Goal: Transaction & Acquisition: Download file/media

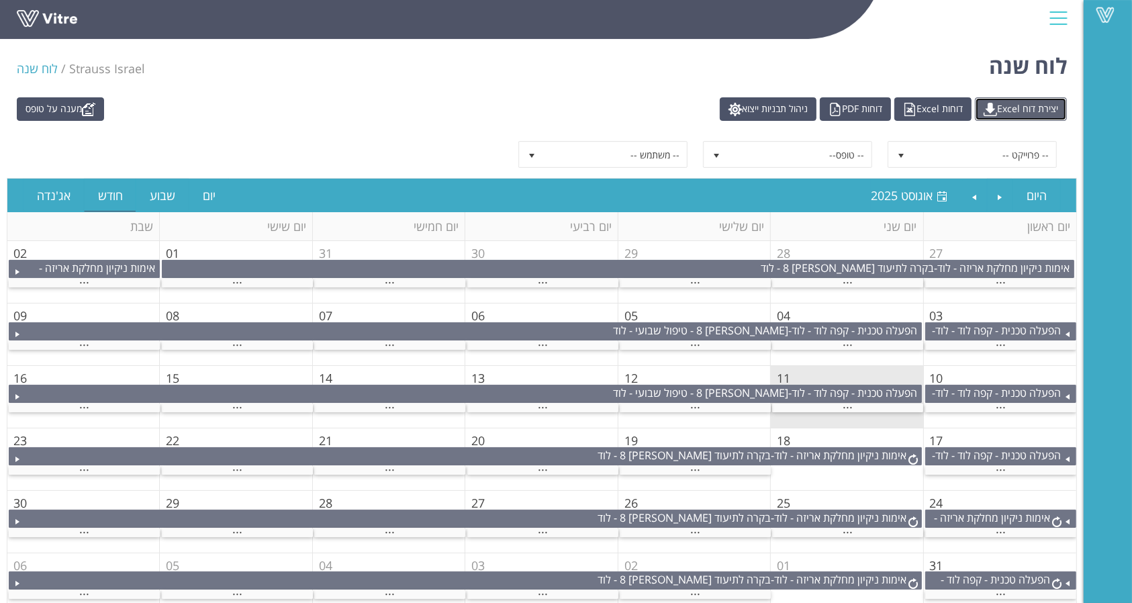
click at [986, 99] on link "יצירת דוח Excel" at bounding box center [1021, 108] width 92 height 23
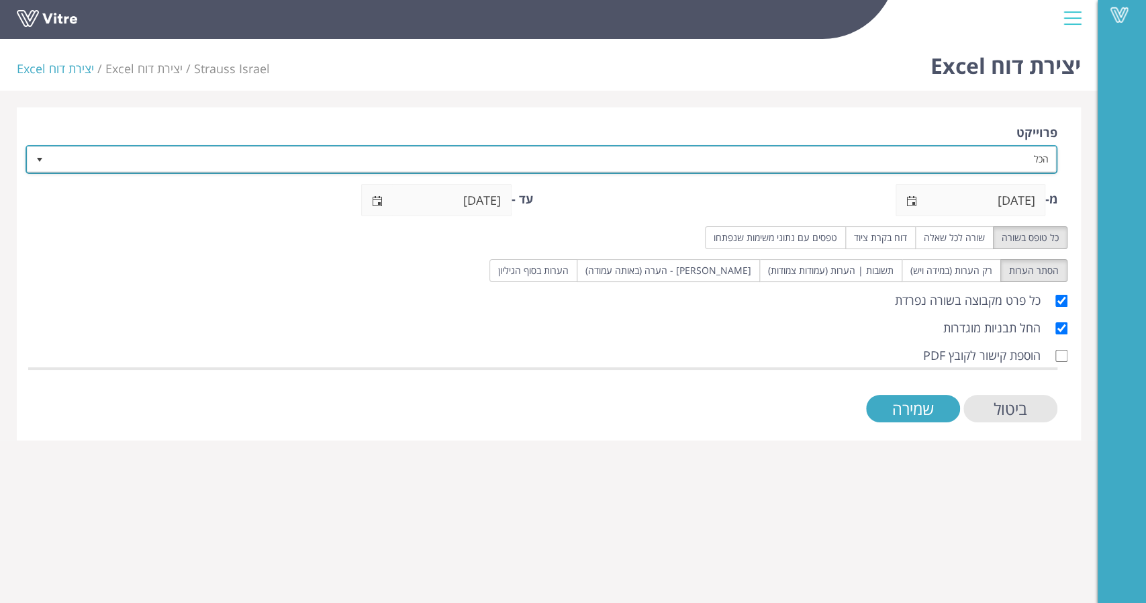
click at [987, 148] on span "הכל" at bounding box center [553, 159] width 1005 height 24
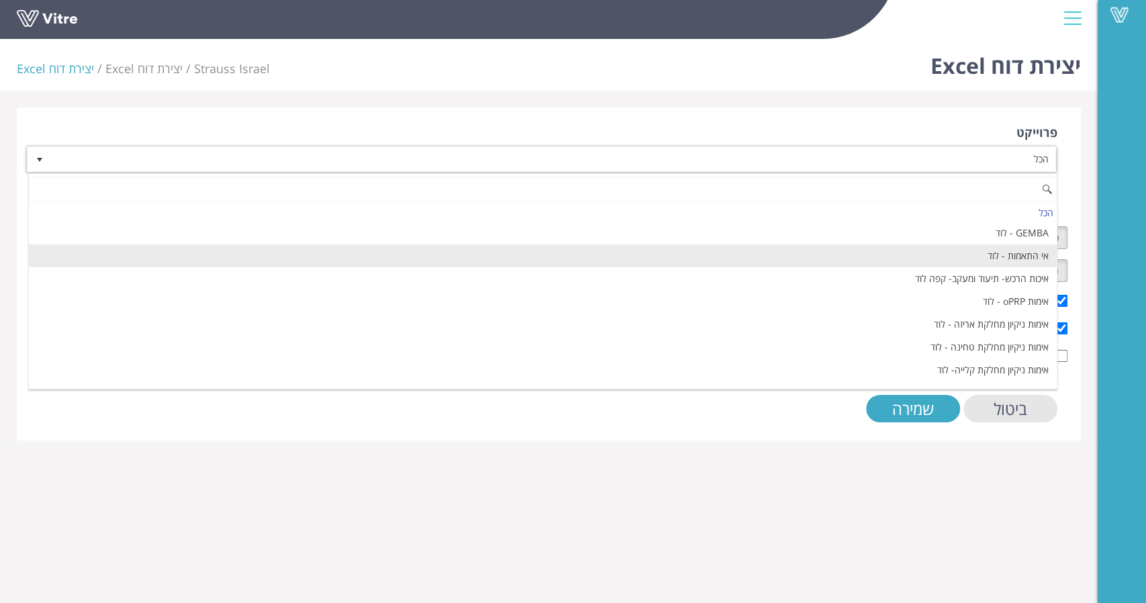
click at [1011, 246] on li "אי התאמות - לוד" at bounding box center [543, 255] width 1028 height 23
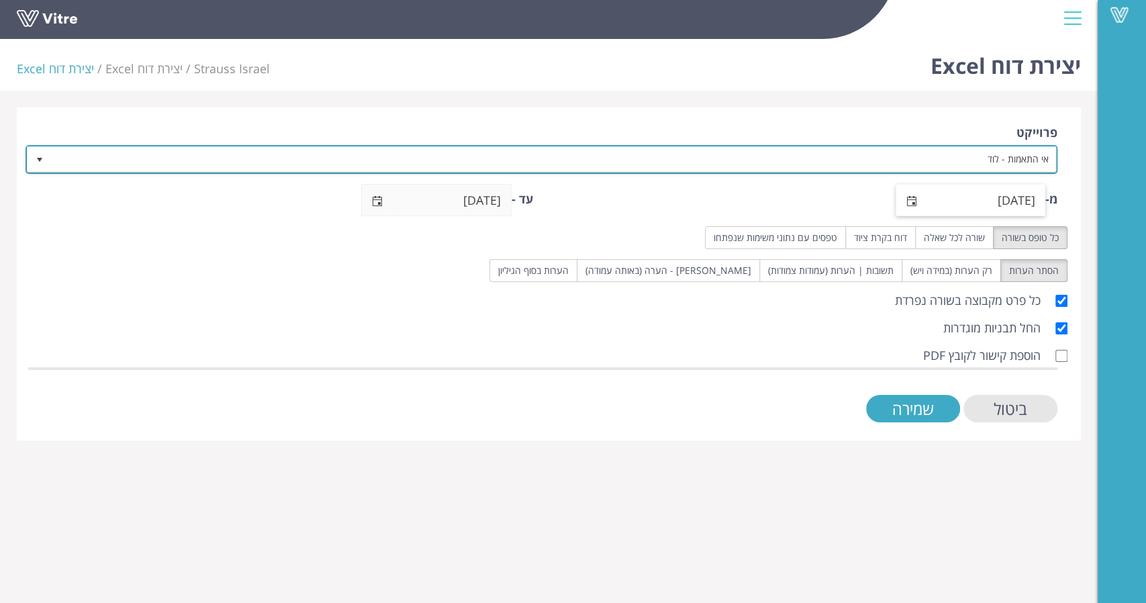
click at [911, 201] on span "select" at bounding box center [910, 201] width 11 height 11
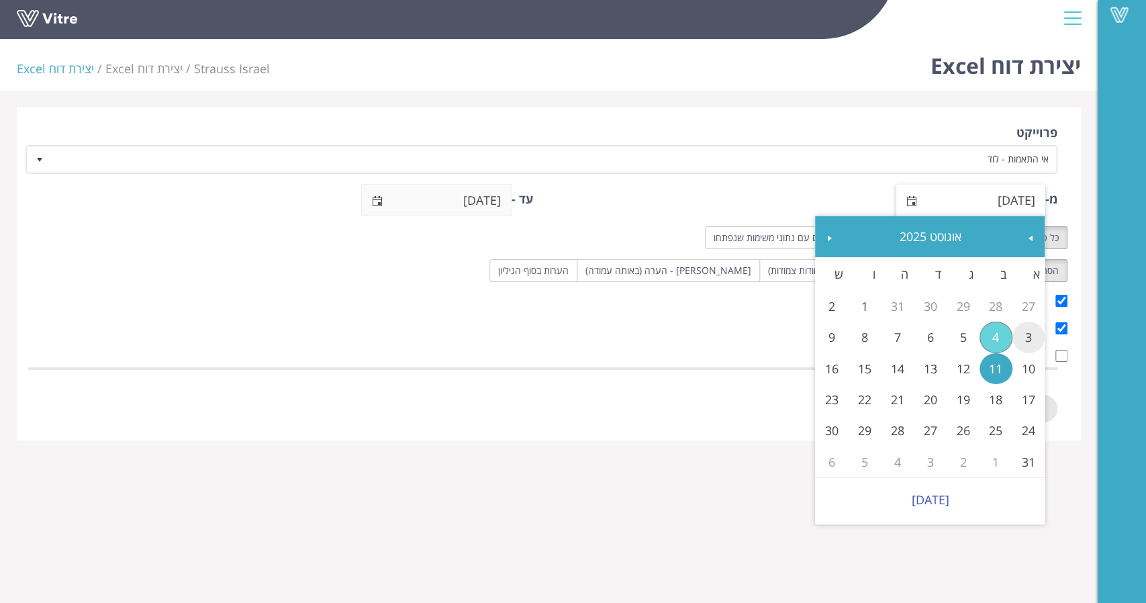
drag, startPoint x: 1029, startPoint y: 341, endPoint x: 1004, endPoint y: 343, distance: 24.9
click at [1030, 341] on link "3" at bounding box center [1028, 337] width 33 height 31
type input "03/08/2025"
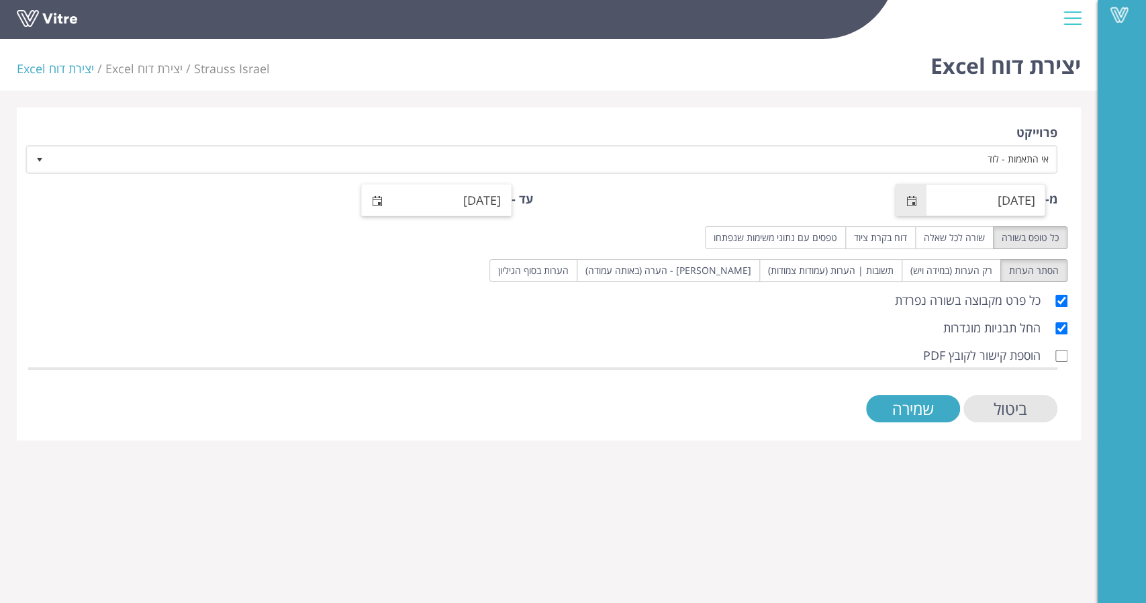
click at [370, 195] on span "select" at bounding box center [377, 201] width 31 height 32
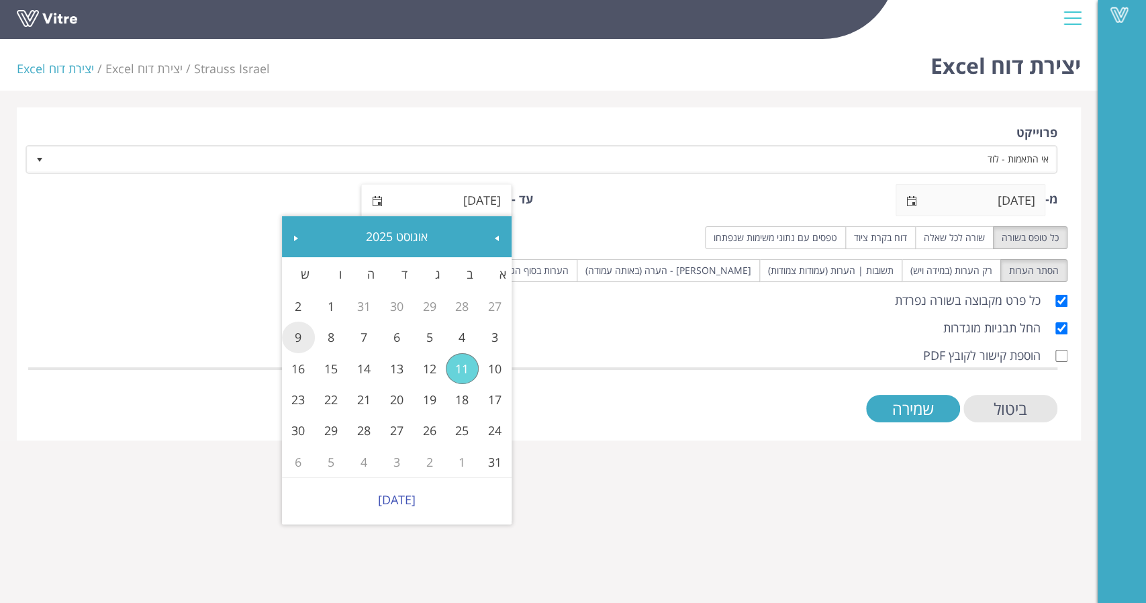
click at [291, 338] on link "9" at bounding box center [298, 337] width 33 height 31
type input "09/08/2025"
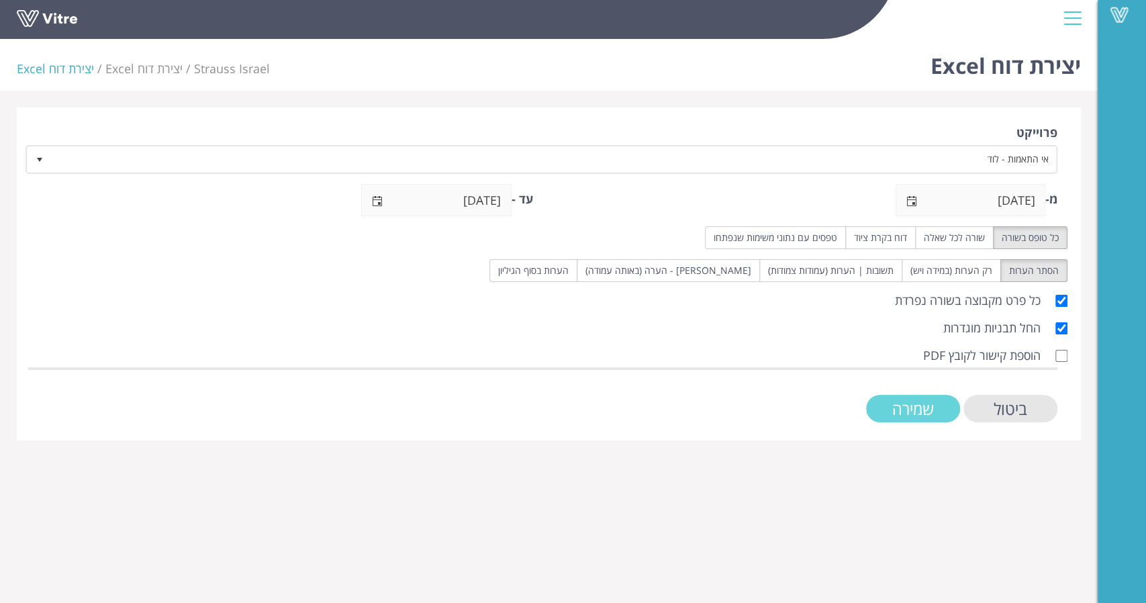
click at [896, 415] on input "שמירה" at bounding box center [913, 409] width 94 height 28
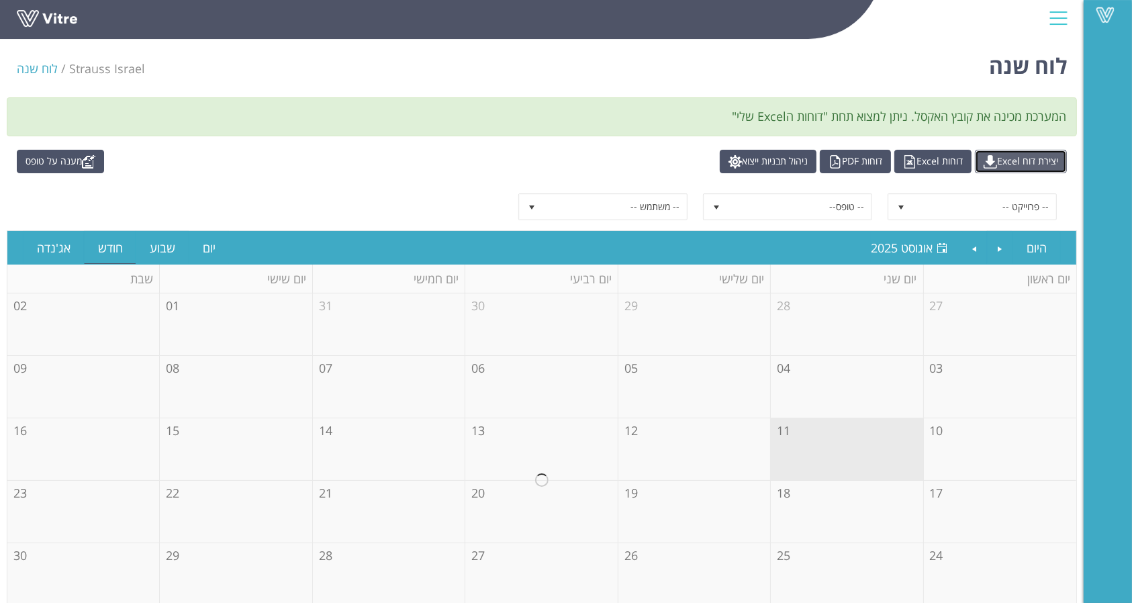
click at [1018, 159] on link "יצירת דוח Excel" at bounding box center [1021, 161] width 92 height 23
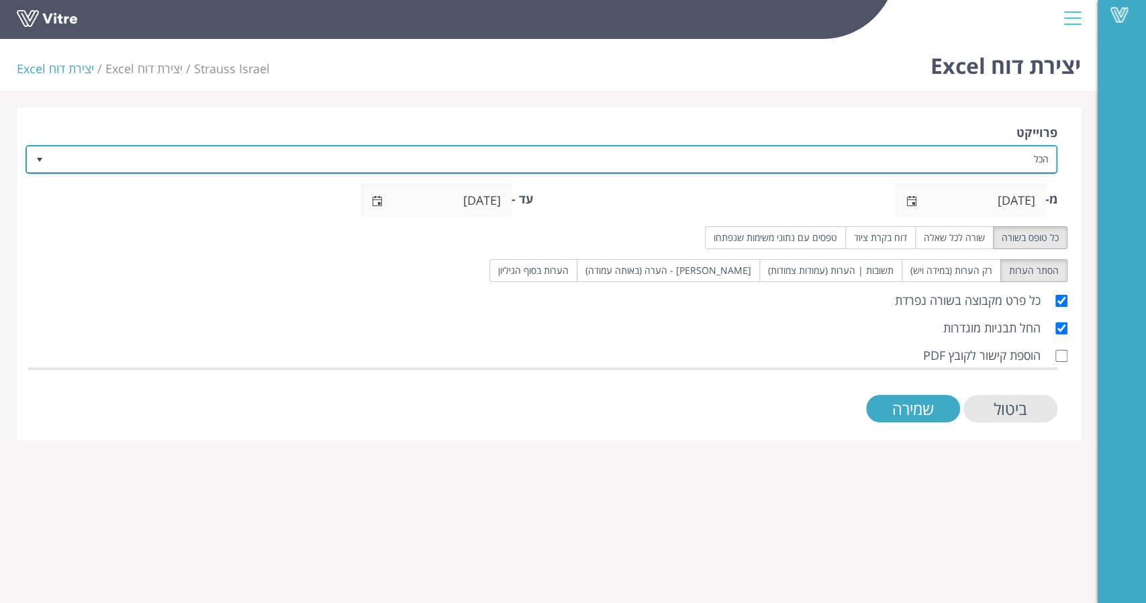
click at [950, 160] on span "הכל" at bounding box center [553, 159] width 1005 height 24
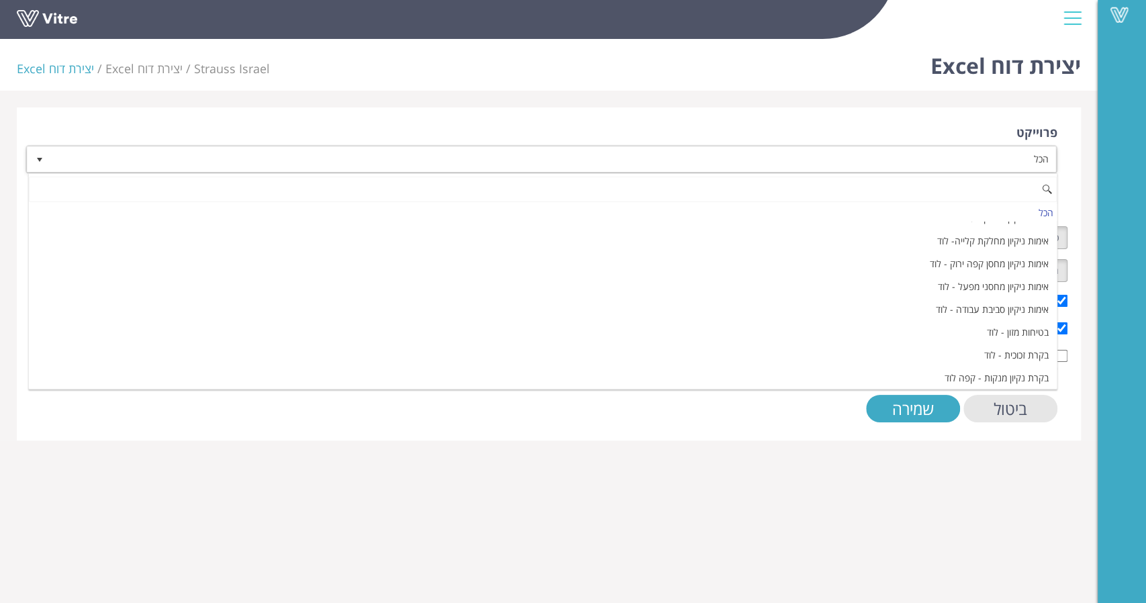
scroll to position [179, 0]
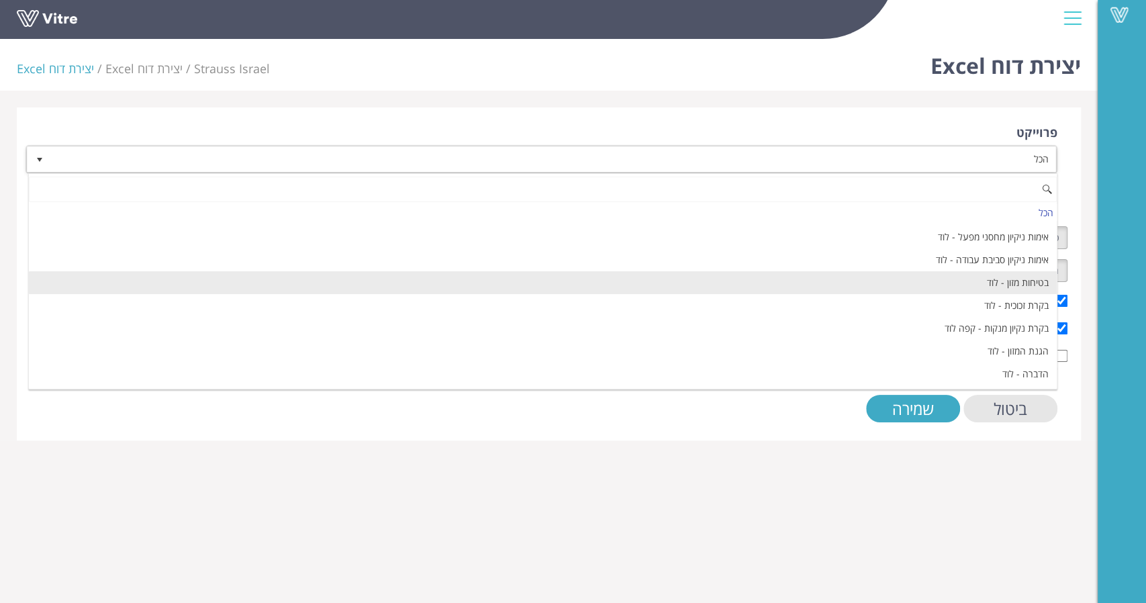
click at [1022, 281] on li "בטיחות מזון - לוד" at bounding box center [543, 282] width 1028 height 23
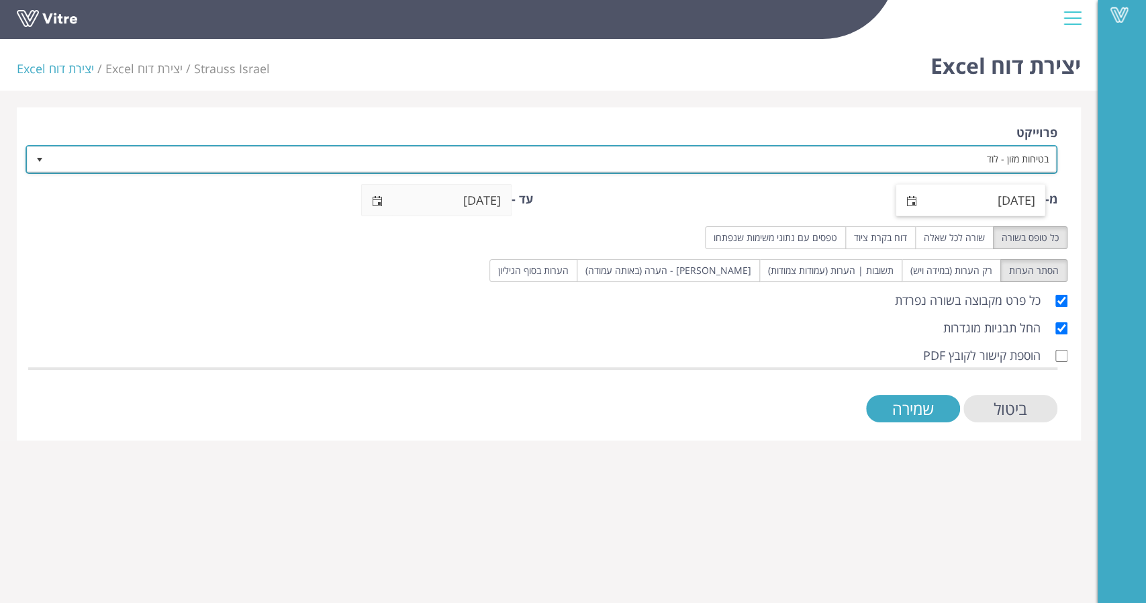
click at [918, 201] on span "select" at bounding box center [911, 201] width 31 height 32
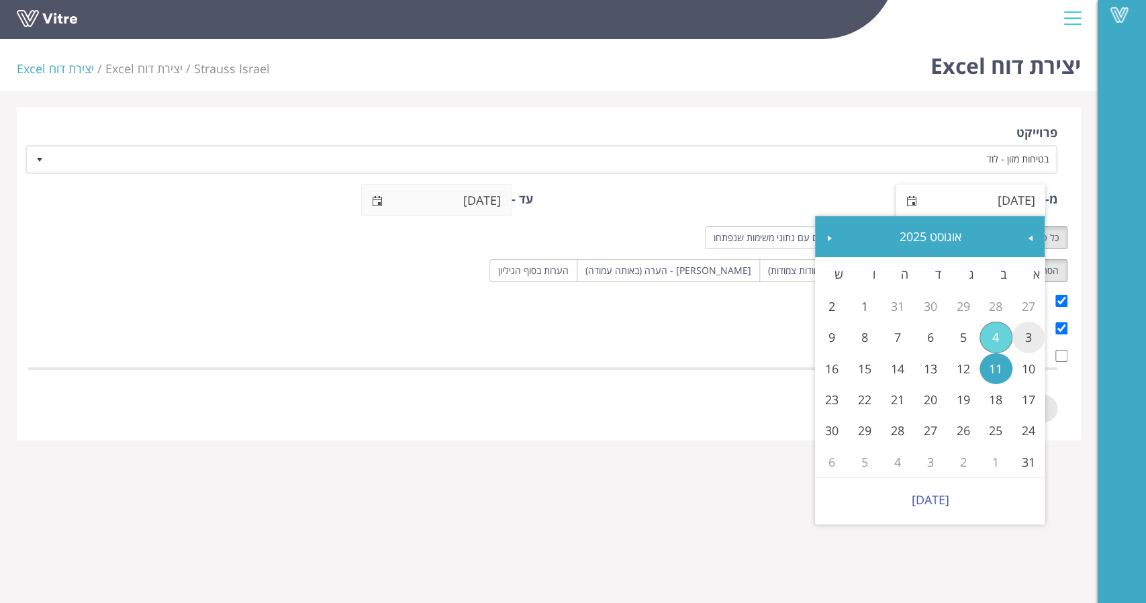
drag, startPoint x: 1042, startPoint y: 350, endPoint x: 986, endPoint y: 326, distance: 61.6
click at [1042, 351] on link "3" at bounding box center [1028, 337] width 33 height 31
type input "03/08/2025"
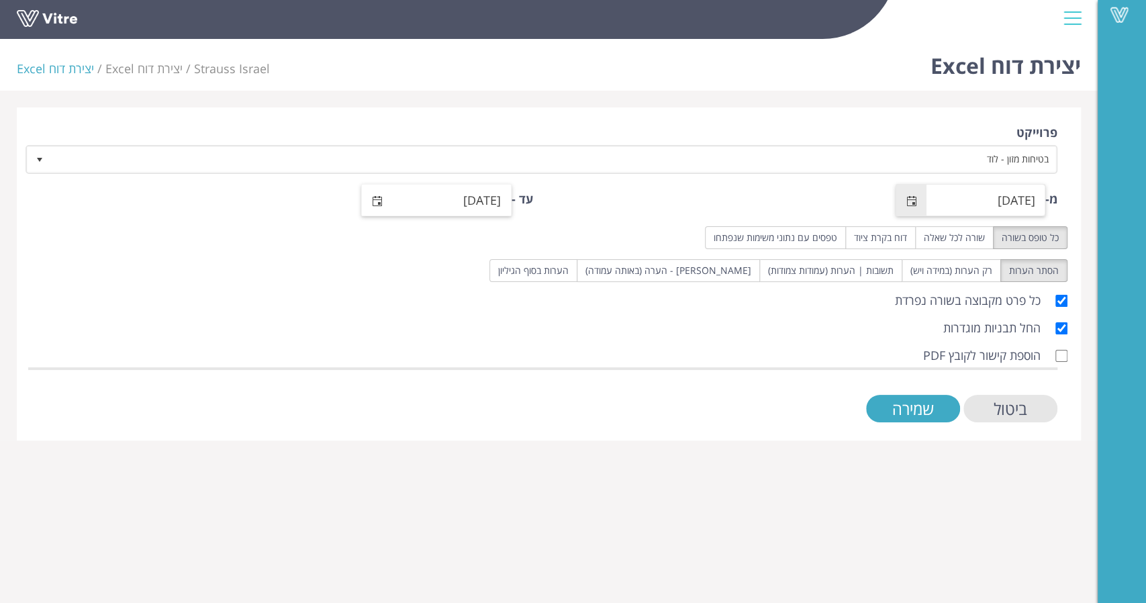
click at [389, 196] on span "select" at bounding box center [377, 201] width 31 height 32
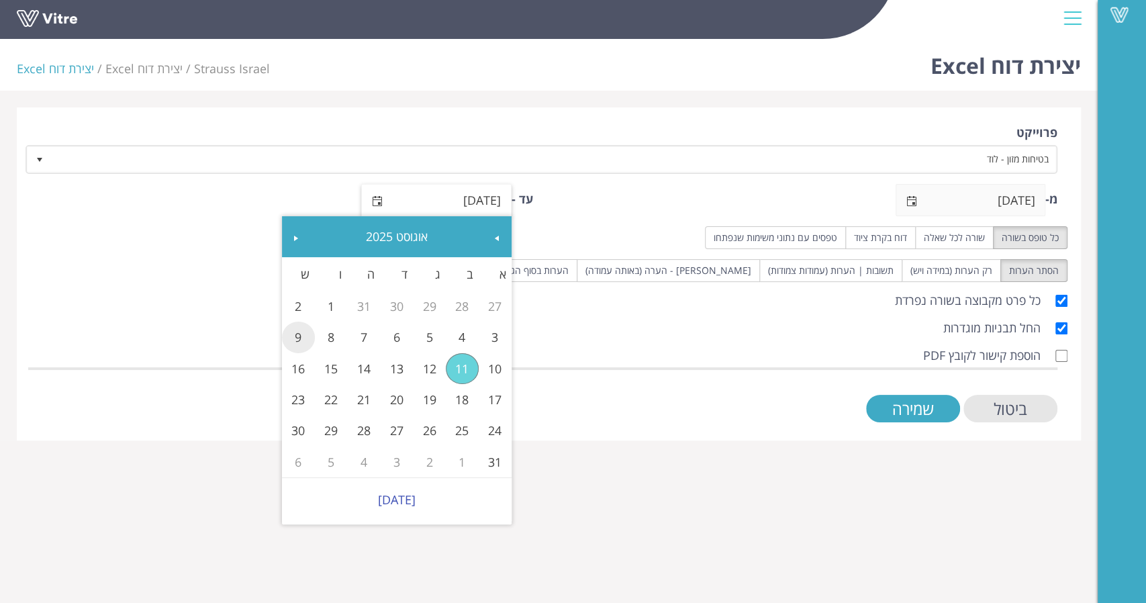
click at [293, 338] on link "9" at bounding box center [298, 337] width 33 height 31
type input "09/08/2025"
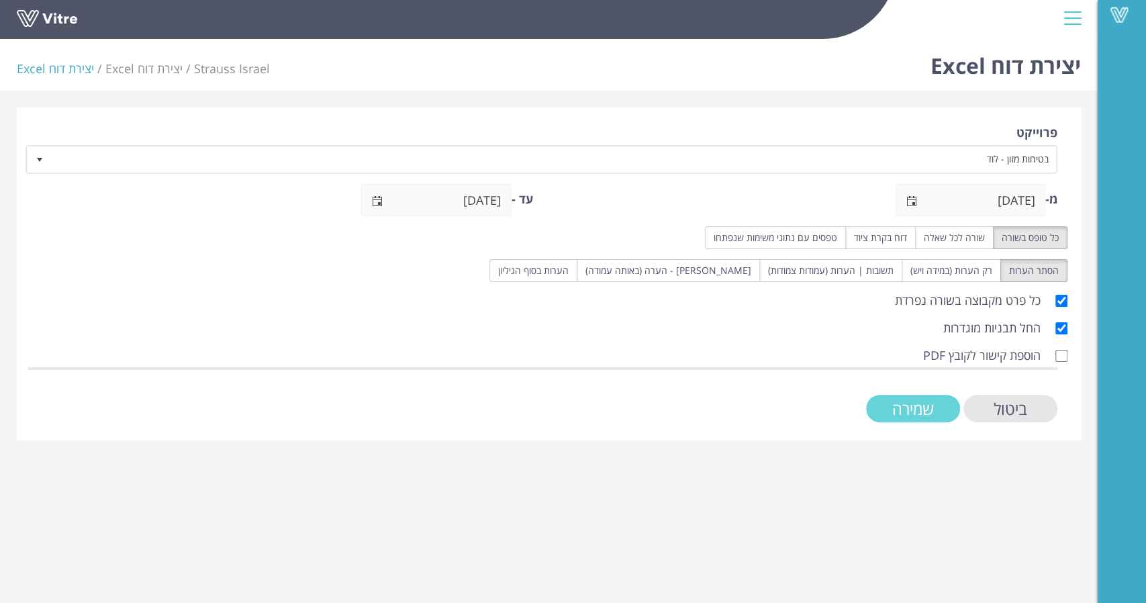
click at [907, 411] on input "שמירה" at bounding box center [913, 409] width 94 height 28
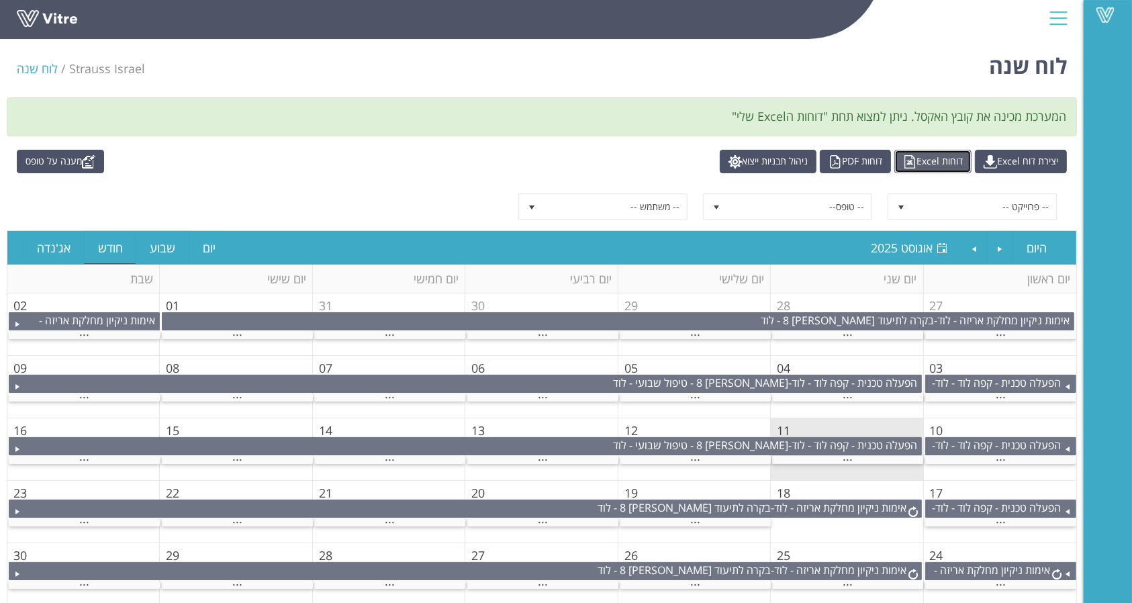
click at [894, 157] on link "דוחות Excel" at bounding box center [932, 161] width 77 height 23
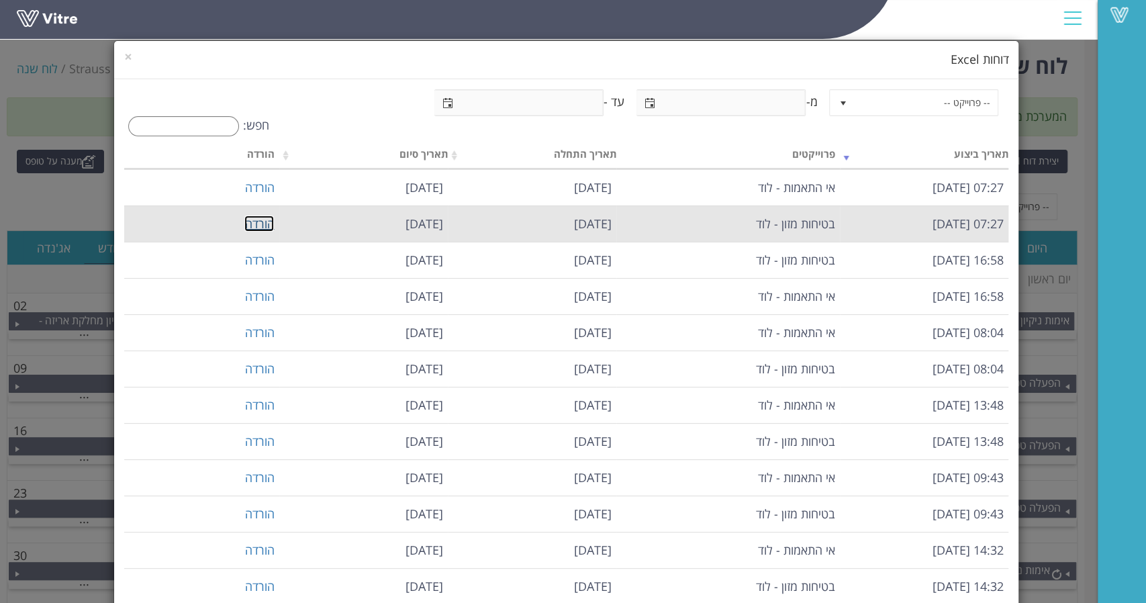
click at [268, 217] on link "הורדה" at bounding box center [259, 223] width 30 height 16
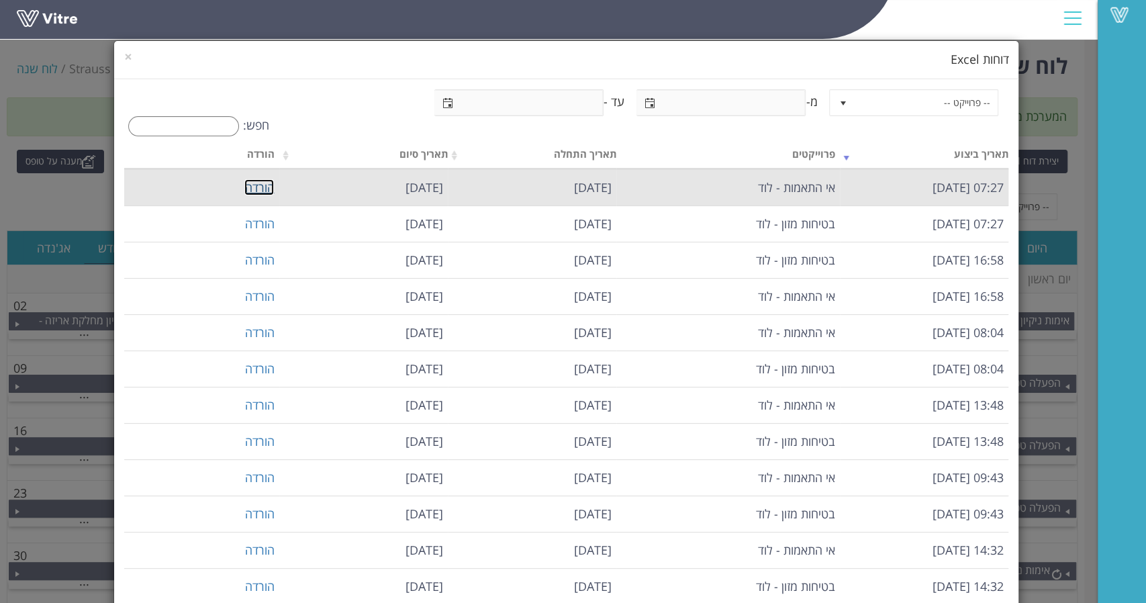
click at [269, 185] on link "הורדה" at bounding box center [259, 187] width 30 height 16
click at [255, 189] on link "הורדה" at bounding box center [259, 187] width 30 height 16
